Goal: Information Seeking & Learning: Learn about a topic

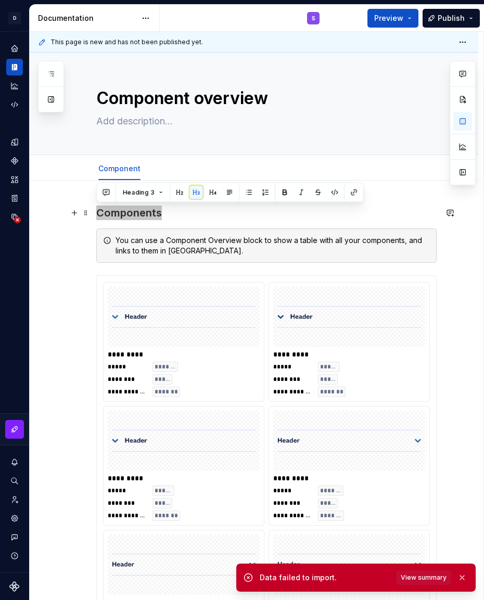
type textarea "*"
click at [14, 50] on icon "Home" at bounding box center [14, 48] width 6 height 6
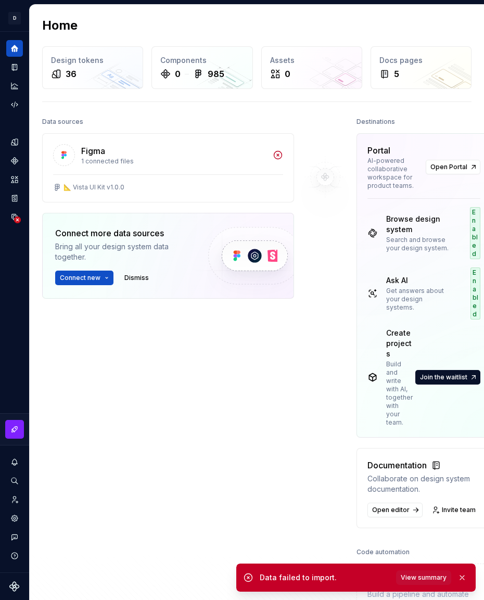
click at [16, 142] on icon "Design tokens" at bounding box center [16, 142] width 3 height 6
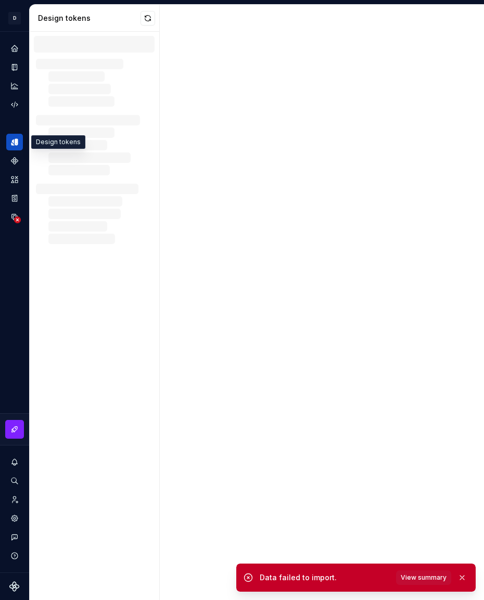
click at [18, 158] on icon "Components" at bounding box center [14, 161] width 8 height 8
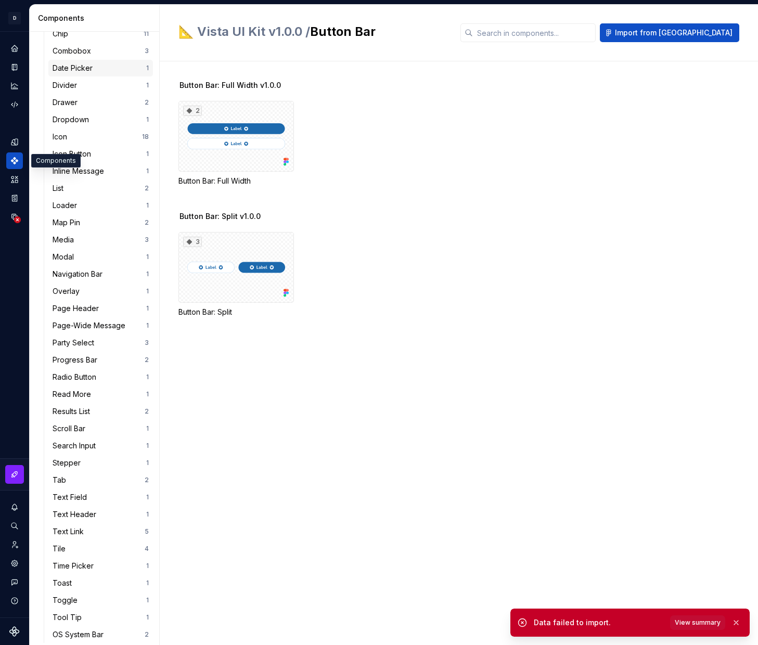
scroll to position [354, 0]
